Goal: Check status: Check status

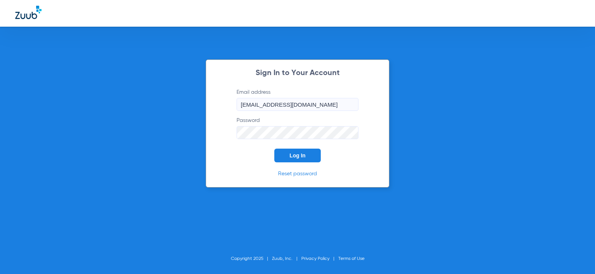
click at [299, 152] on span "Log In" at bounding box center [297, 155] width 16 height 6
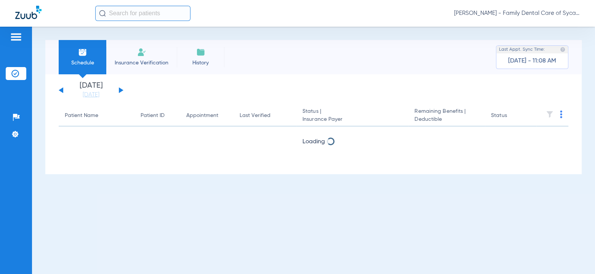
click at [118, 90] on div "[DATE] [DATE] [DATE] [DATE] [DATE] [DATE] [DATE] [DATE] [DATE] [DATE] [DATE] [D…" at bounding box center [91, 90] width 65 height 17
click at [119, 88] on button at bounding box center [121, 90] width 5 height 6
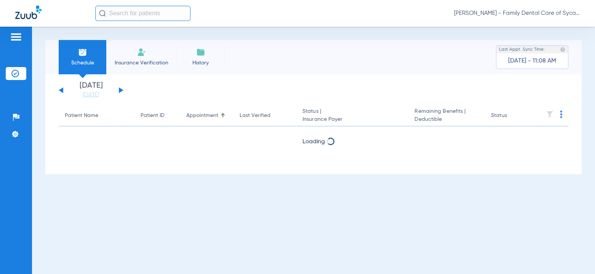
click at [119, 88] on button at bounding box center [121, 90] width 5 height 6
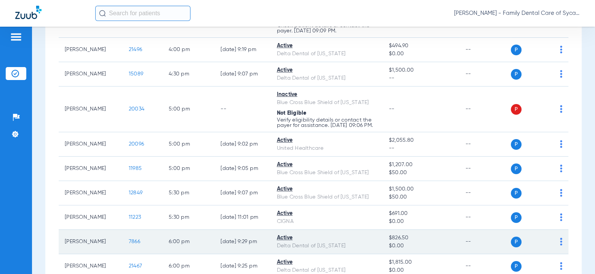
scroll to position [914, 0]
